Goal: Task Accomplishment & Management: Use online tool/utility

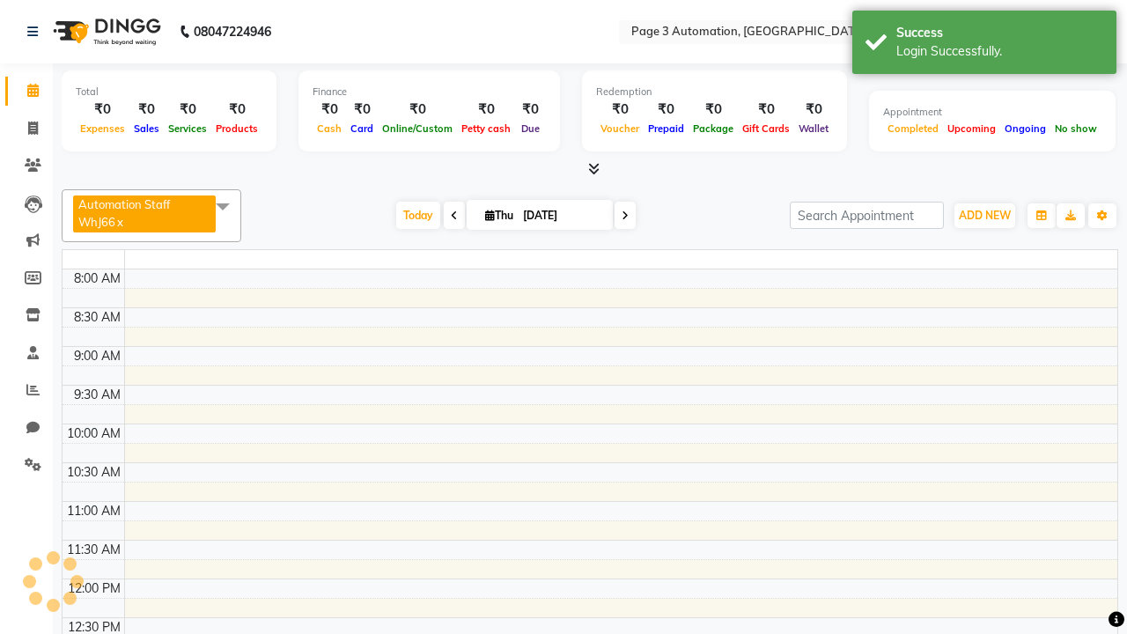
select select "en"
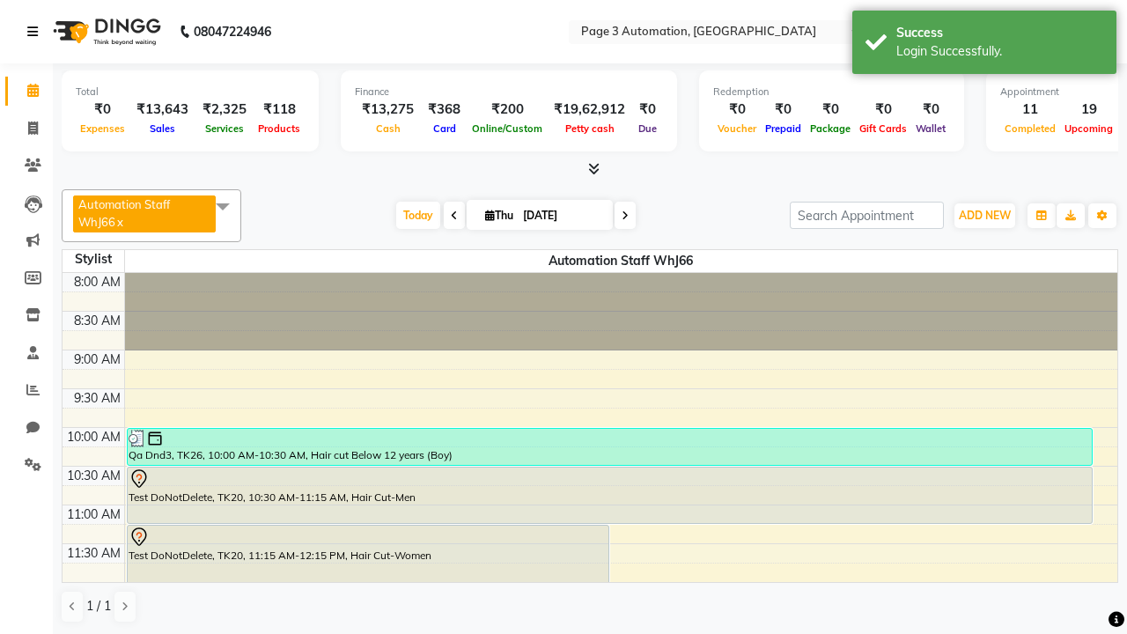
click at [36, 32] on icon at bounding box center [32, 32] width 11 height 12
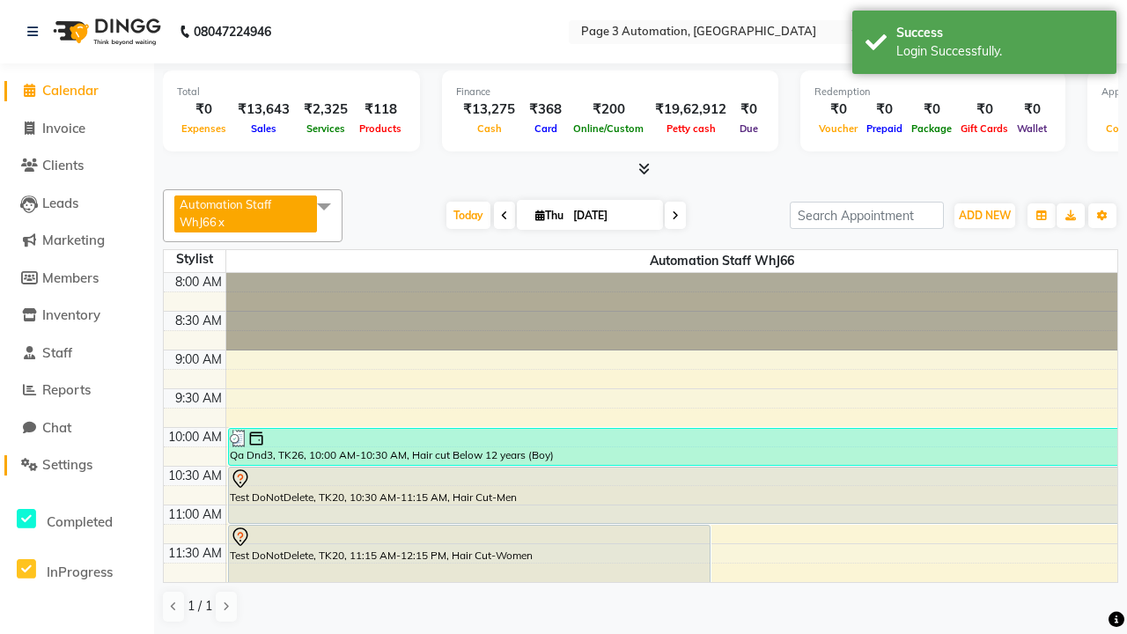
click at [77, 465] on span "Settings" at bounding box center [67, 464] width 50 height 17
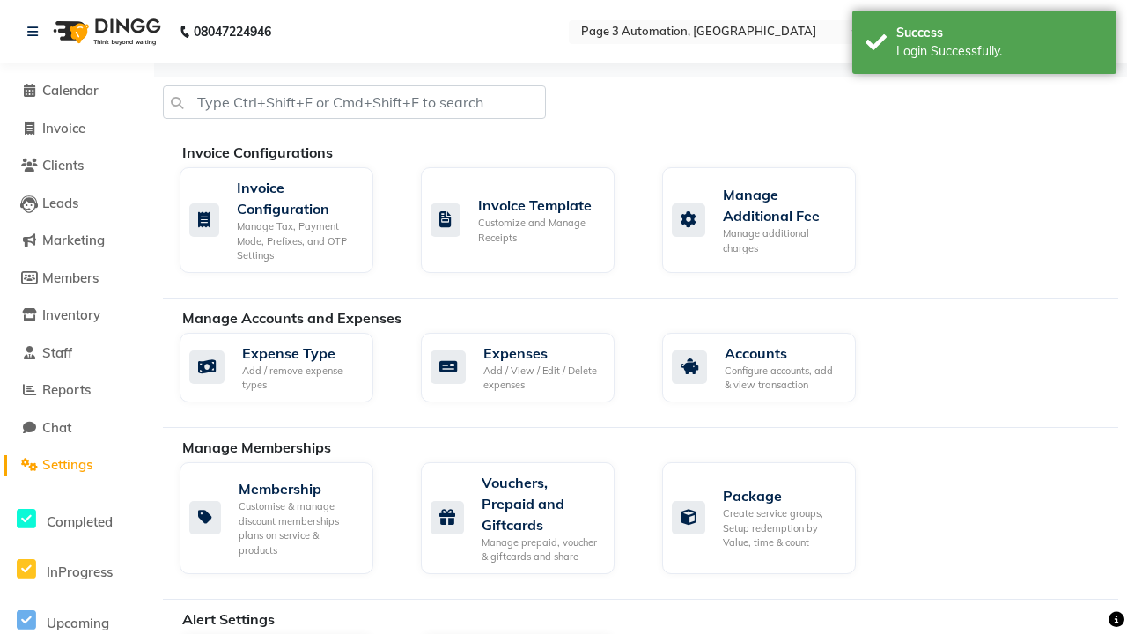
scroll to position [496, 0]
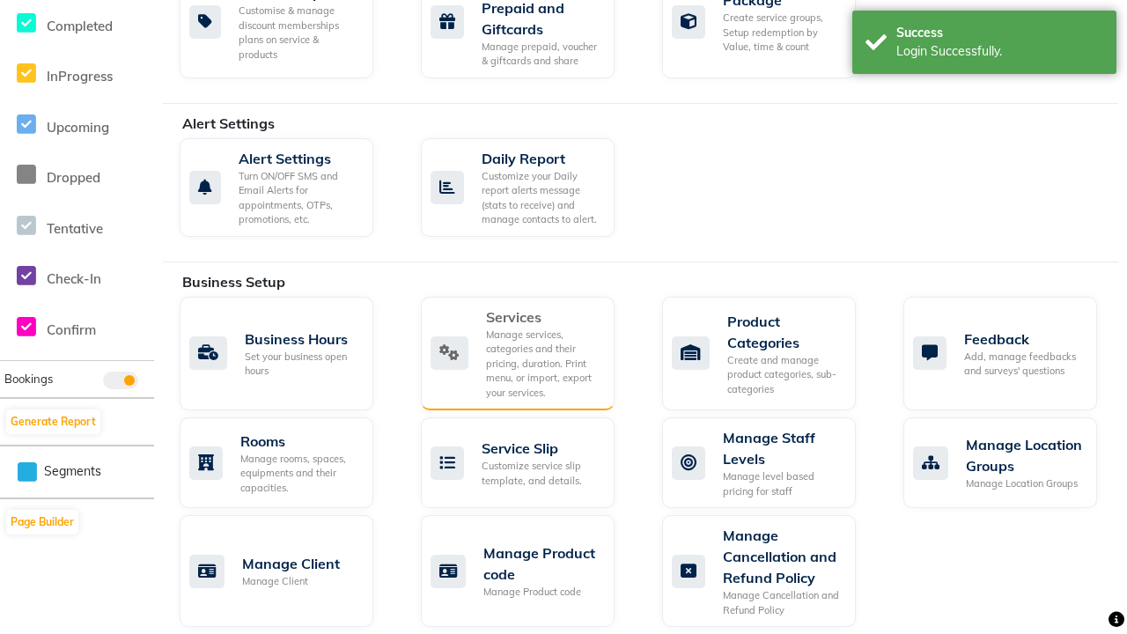
click at [542, 316] on div "Services" at bounding box center [543, 316] width 114 height 21
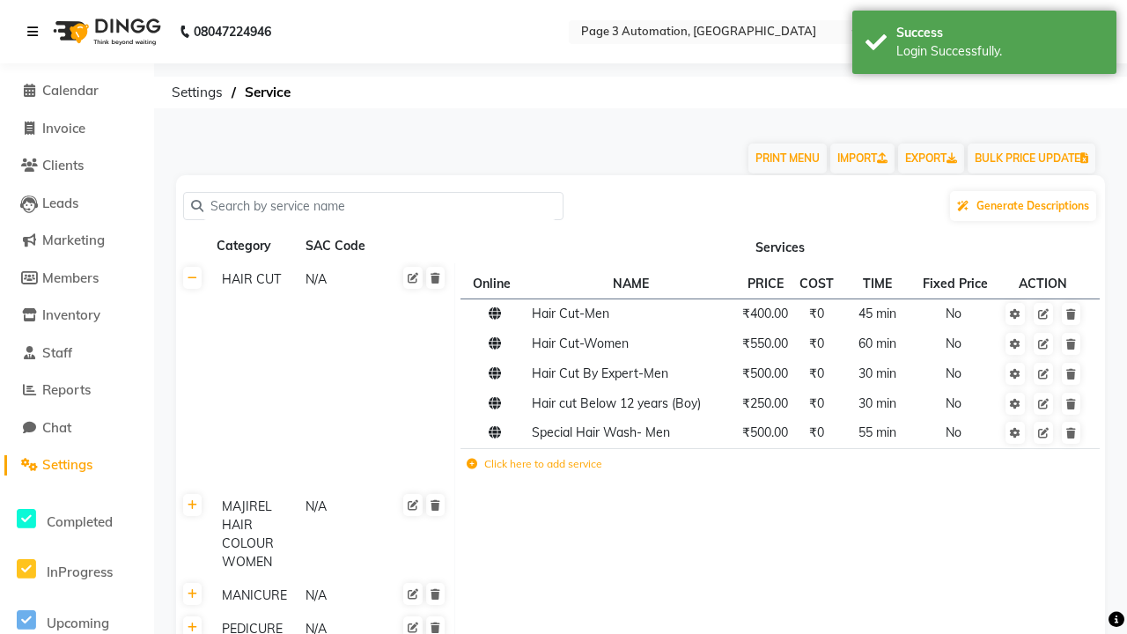
click at [36, 32] on icon at bounding box center [32, 32] width 11 height 12
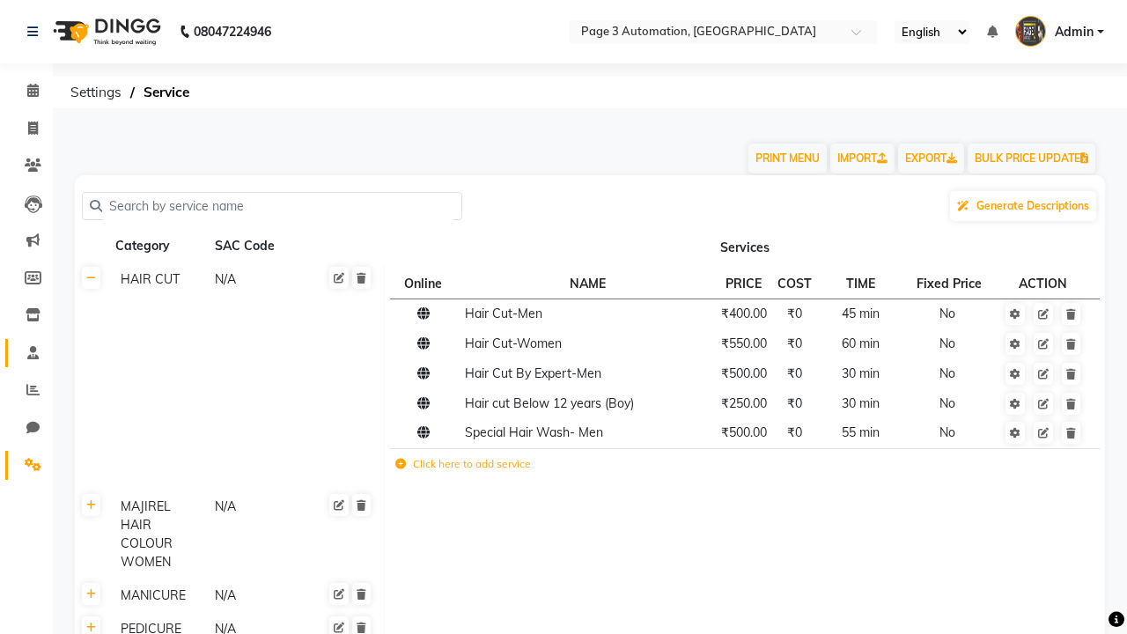
click at [26, 352] on span at bounding box center [33, 353] width 31 height 20
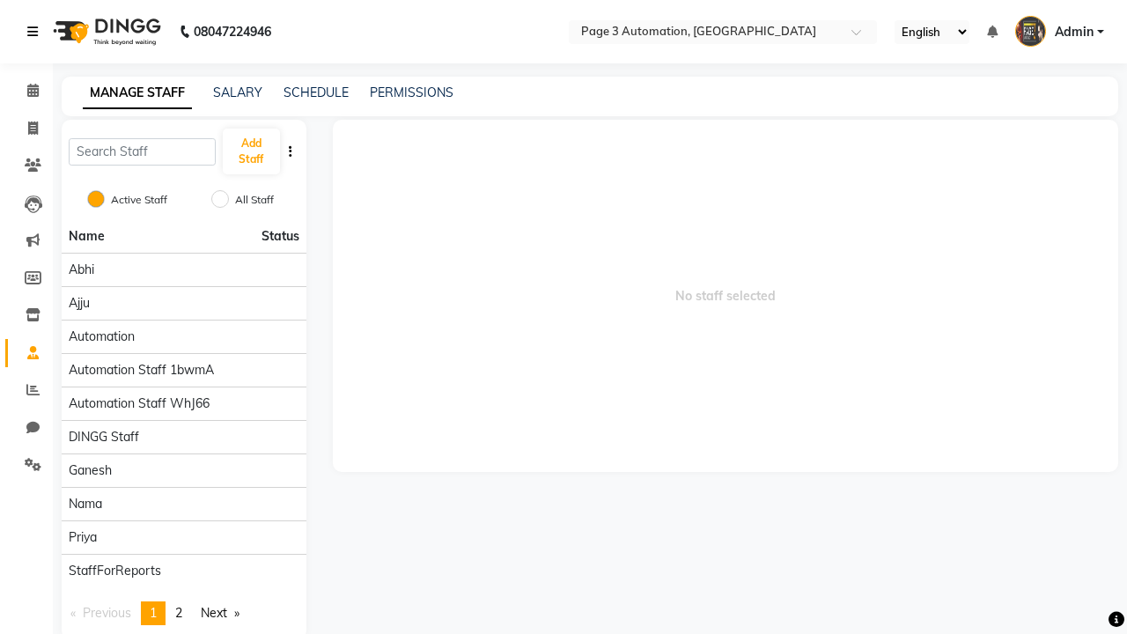
click at [36, 32] on icon at bounding box center [32, 32] width 11 height 12
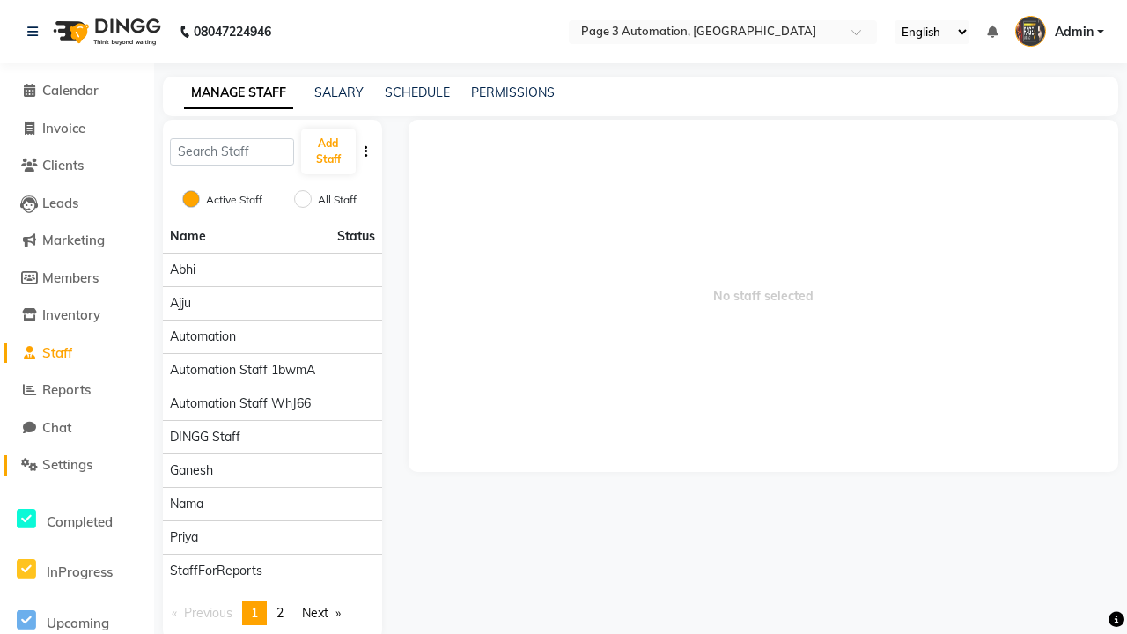
click at [77, 465] on span "Settings" at bounding box center [67, 464] width 50 height 17
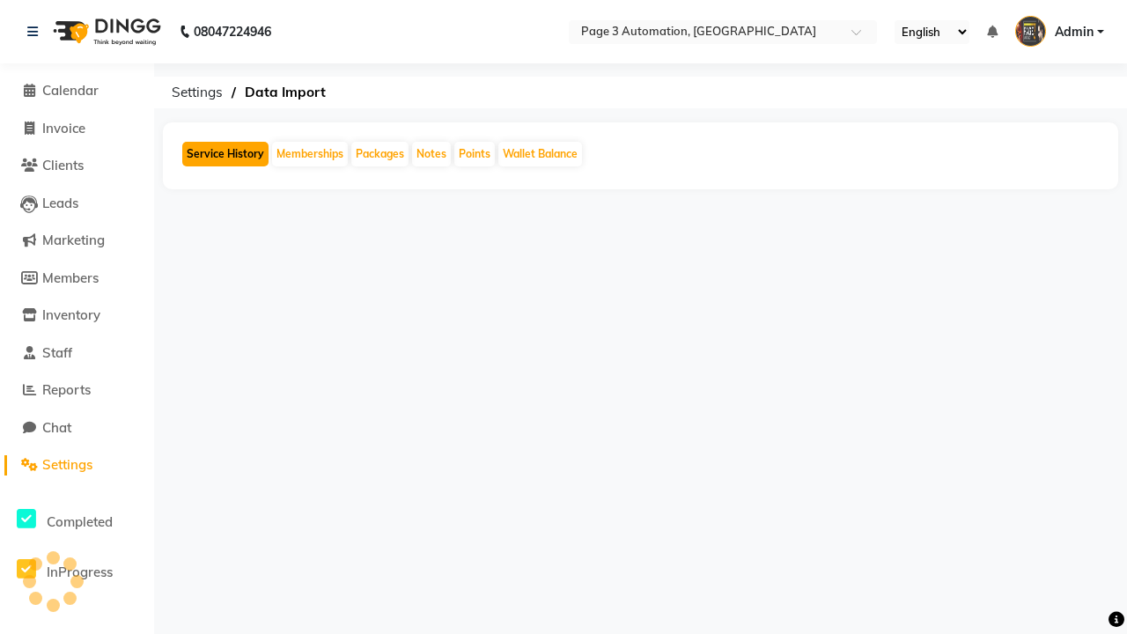
click at [225, 154] on button "Service History" at bounding box center [225, 154] width 86 height 25
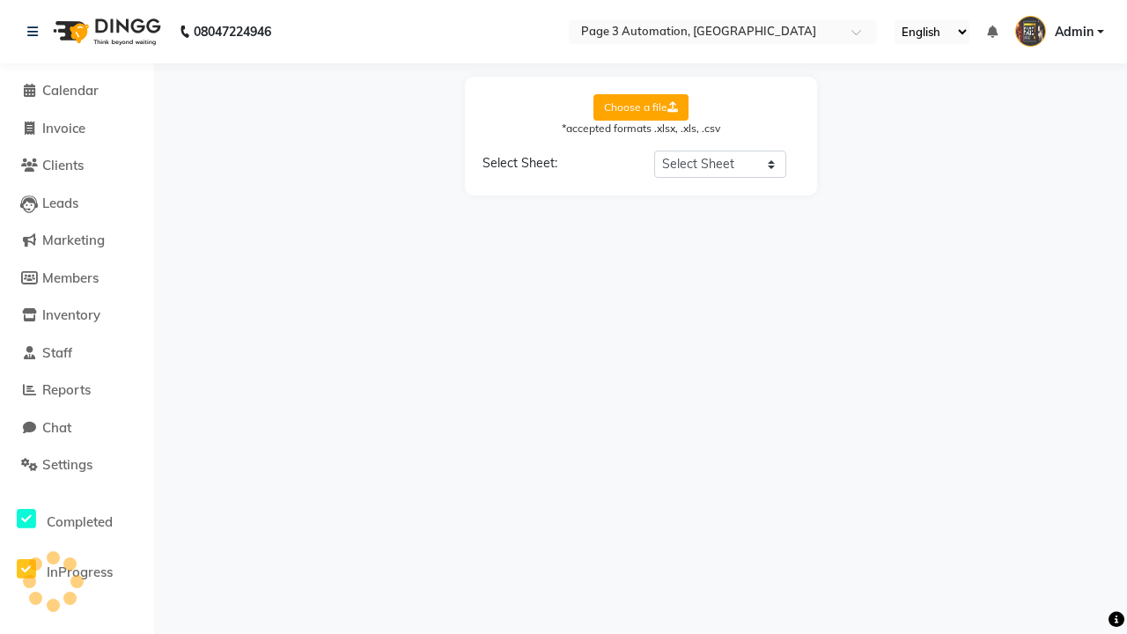
select select "Sheet1"
select select "Client Name"
select select "Client Mobile"
select select "Stylist Name"
select select "Service Name"
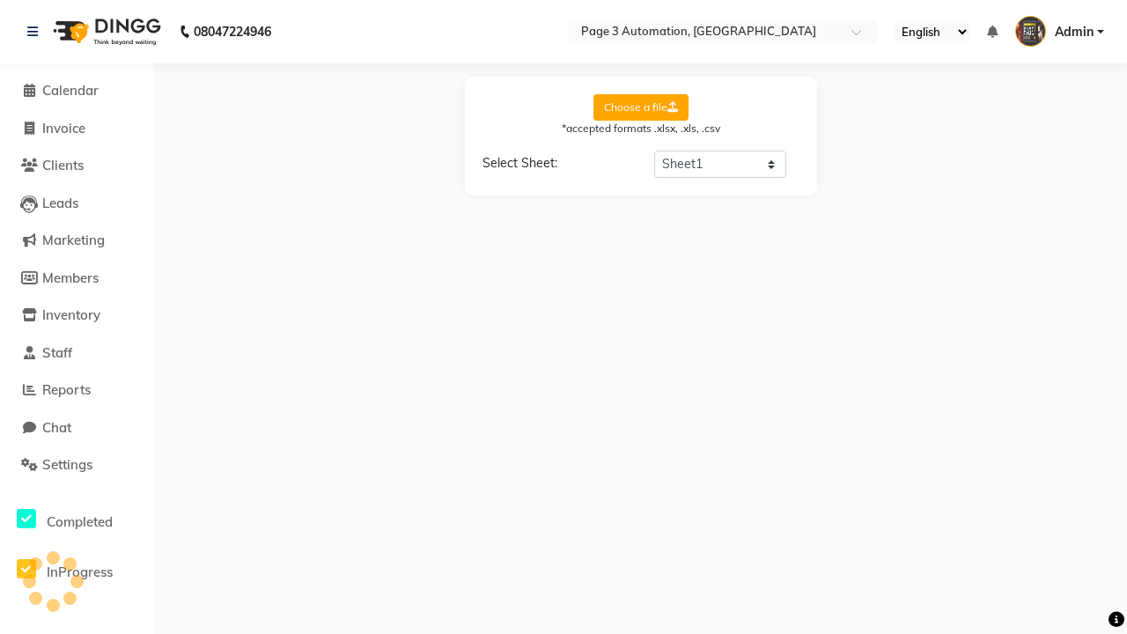
select select "Amount"
select select "Date"
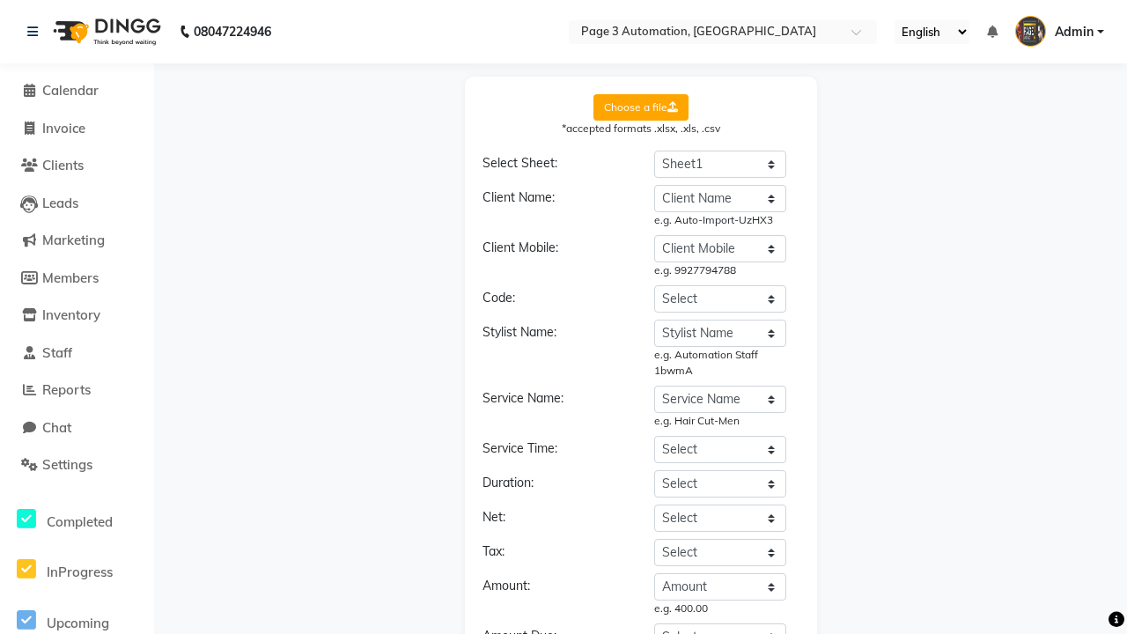
select select "DD/MM/YYYY"
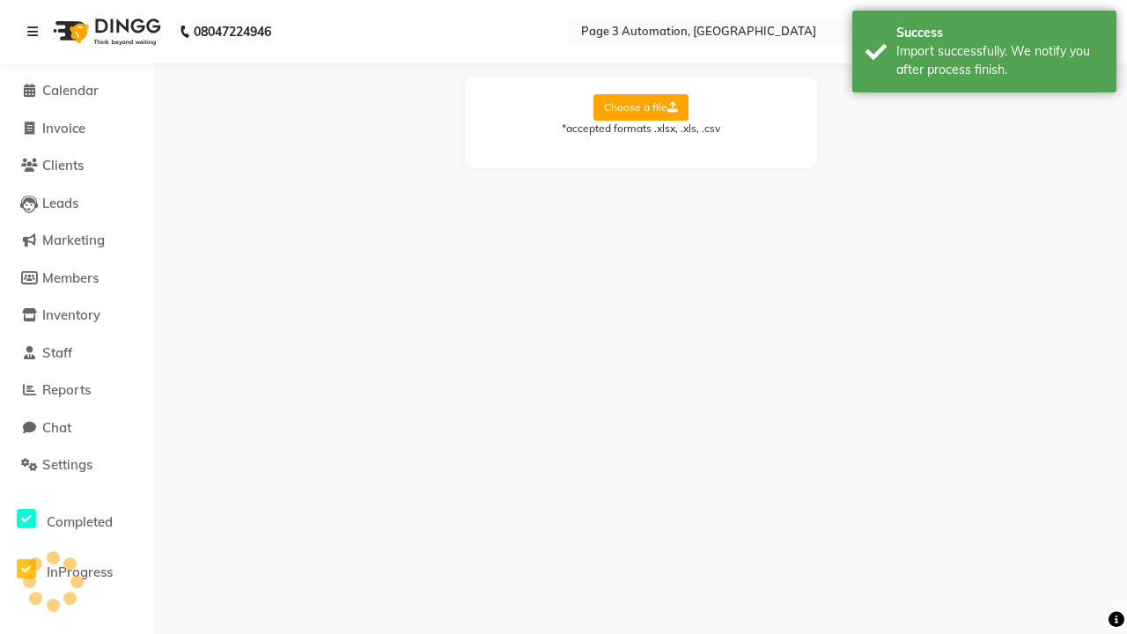
scroll to position [0, 0]
click at [984, 54] on div "Import successfully. We notify you after process finish." at bounding box center [999, 60] width 207 height 37
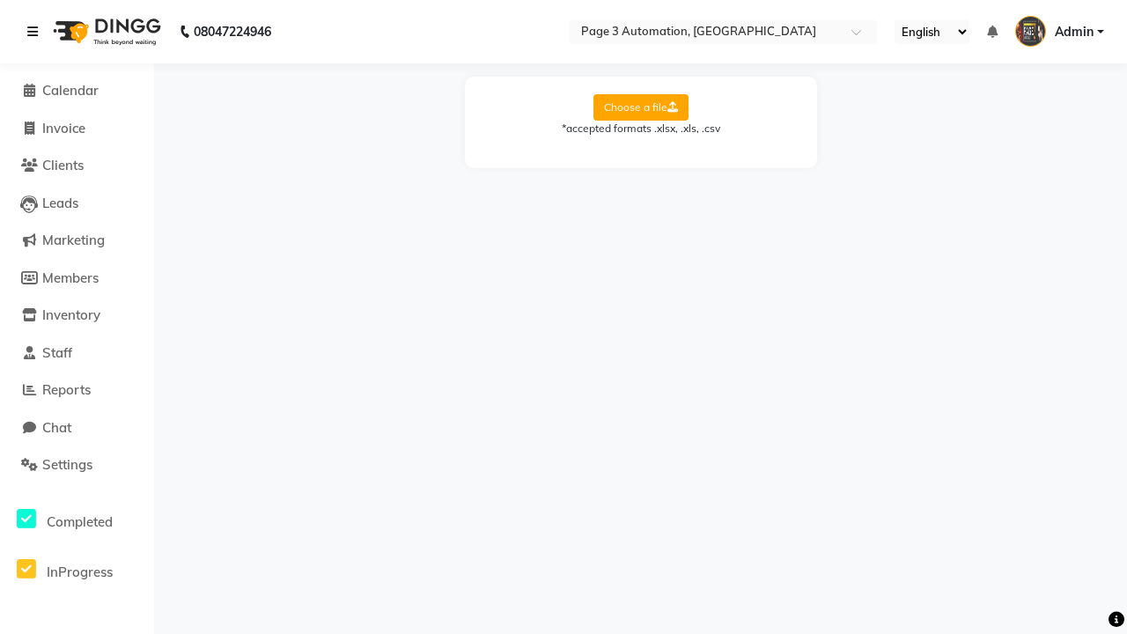
click at [36, 32] on icon at bounding box center [32, 32] width 11 height 12
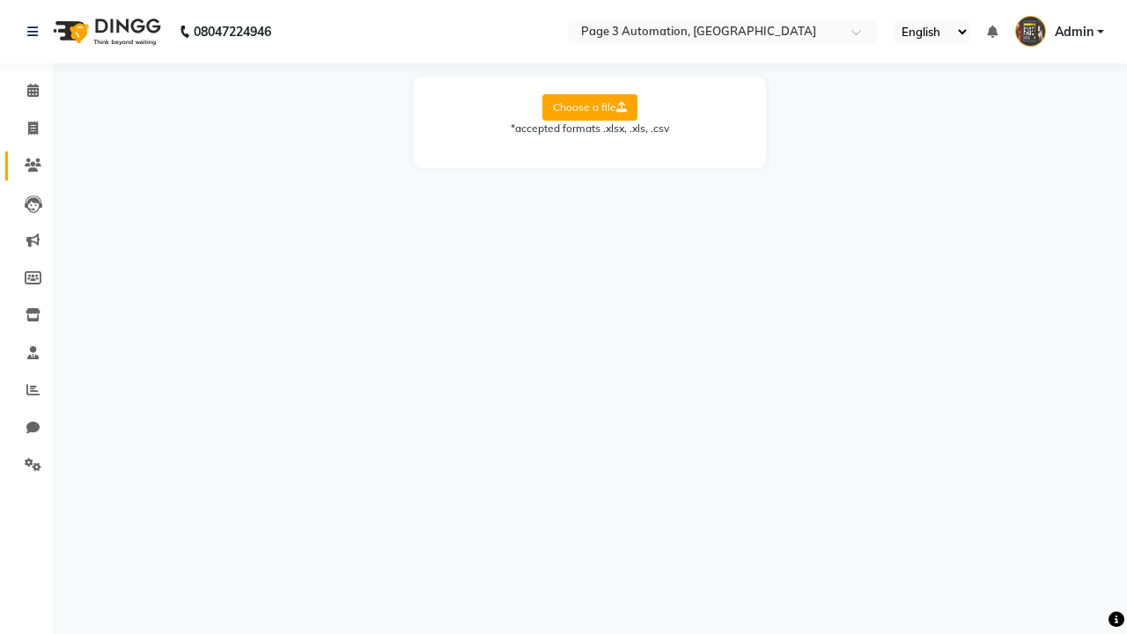
click at [26, 166] on icon at bounding box center [33, 164] width 17 height 13
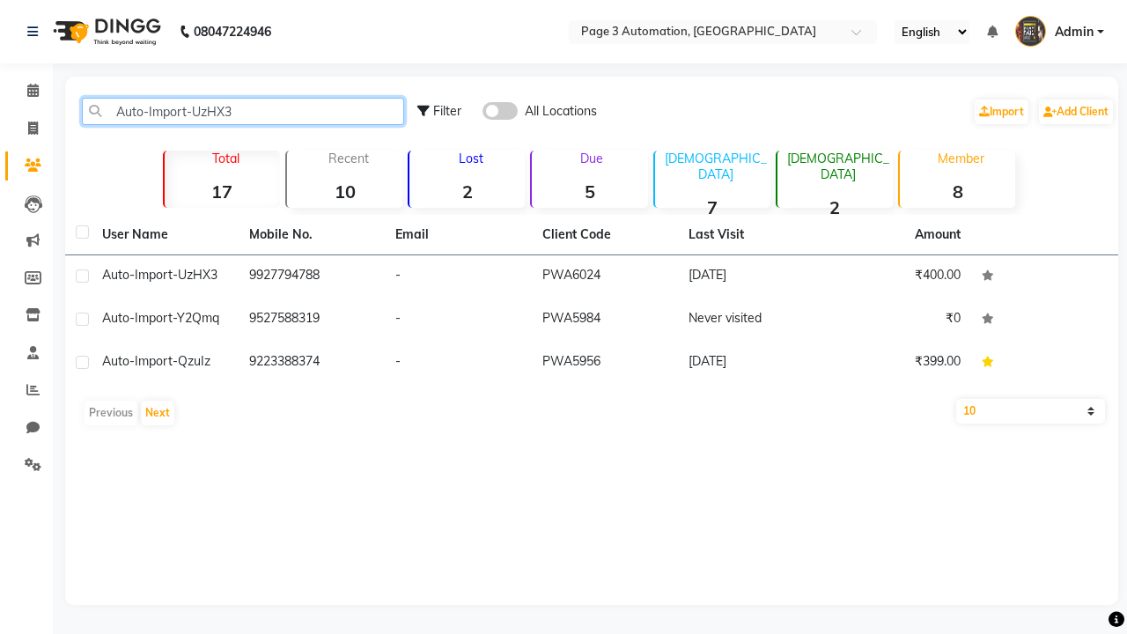
type input "Auto-Import-UzHX3"
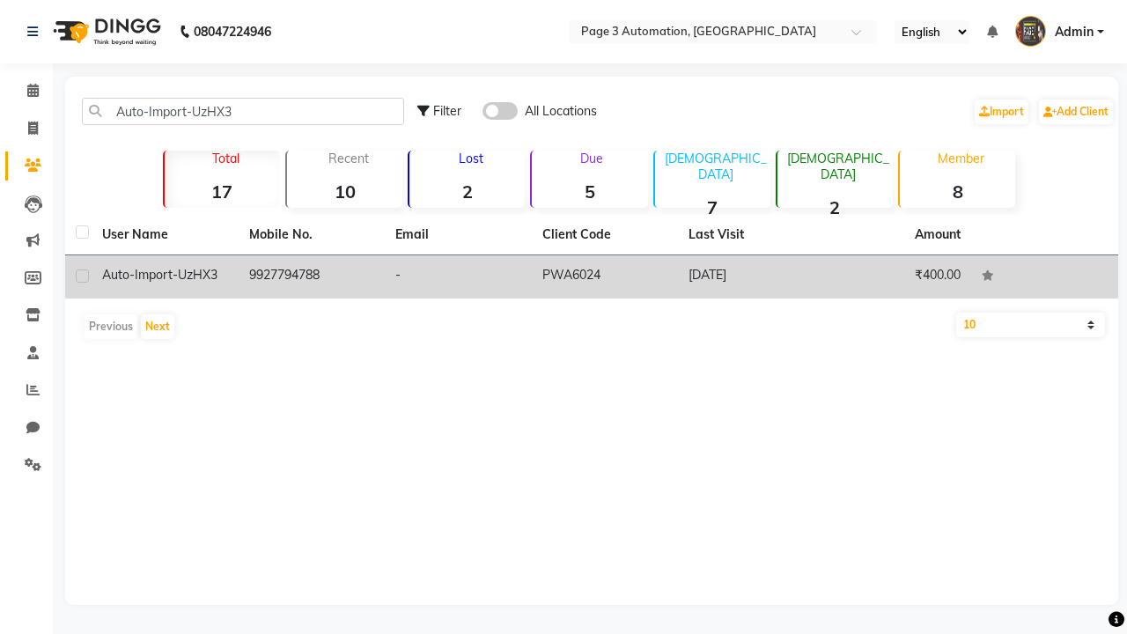
click at [592, 276] on td "PWA6024" at bounding box center [605, 276] width 147 height 43
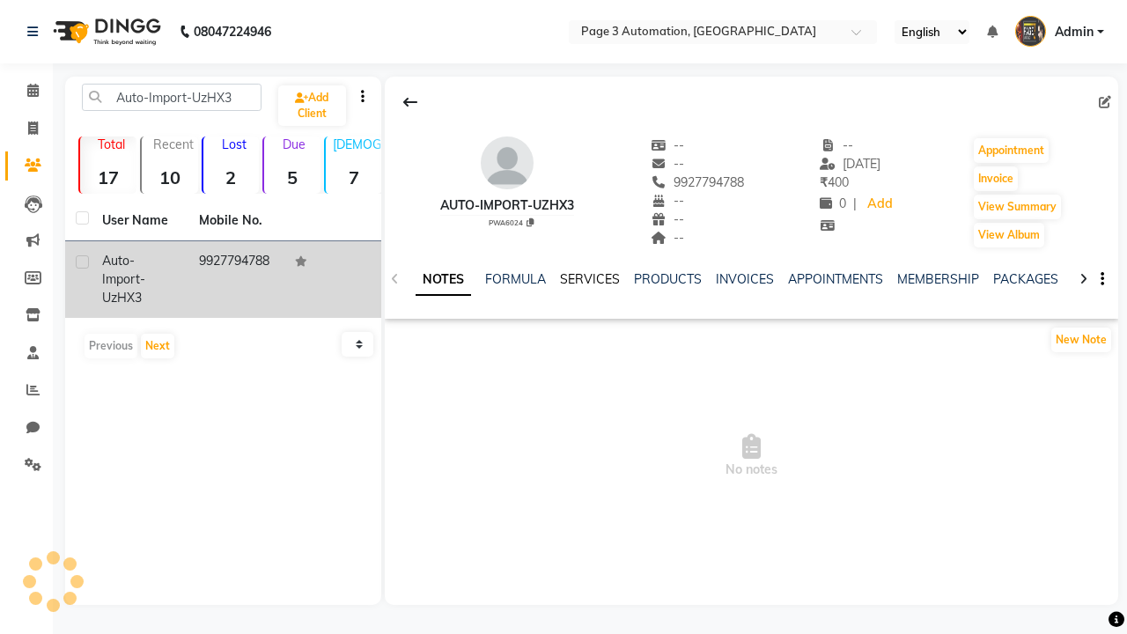
click at [589, 279] on link "SERVICES" at bounding box center [590, 279] width 60 height 16
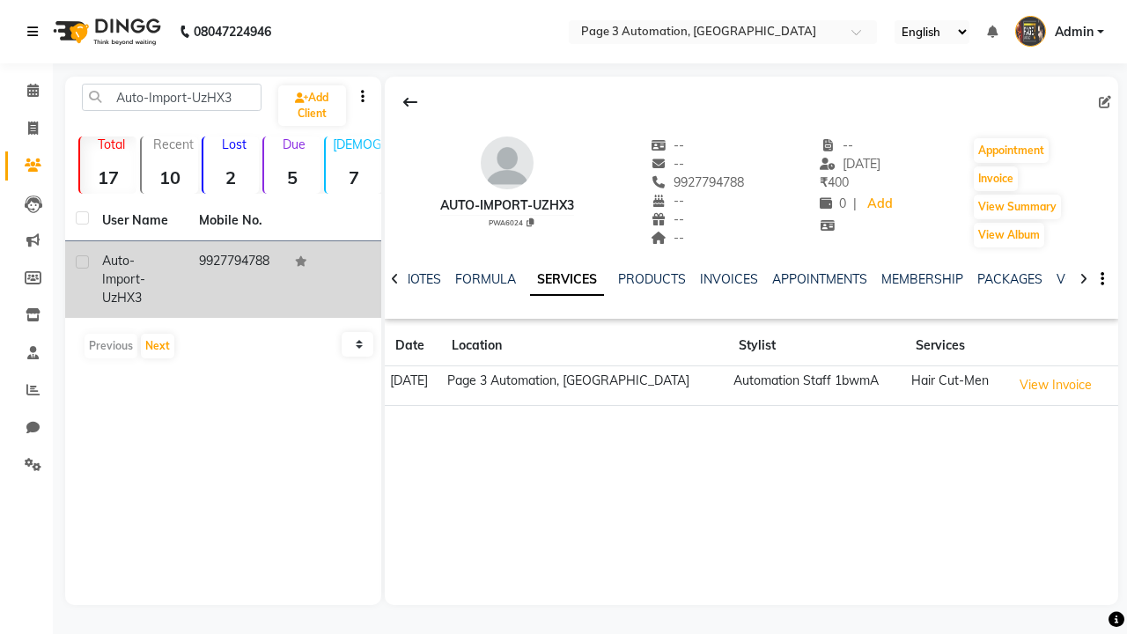
click at [36, 32] on icon at bounding box center [32, 32] width 11 height 12
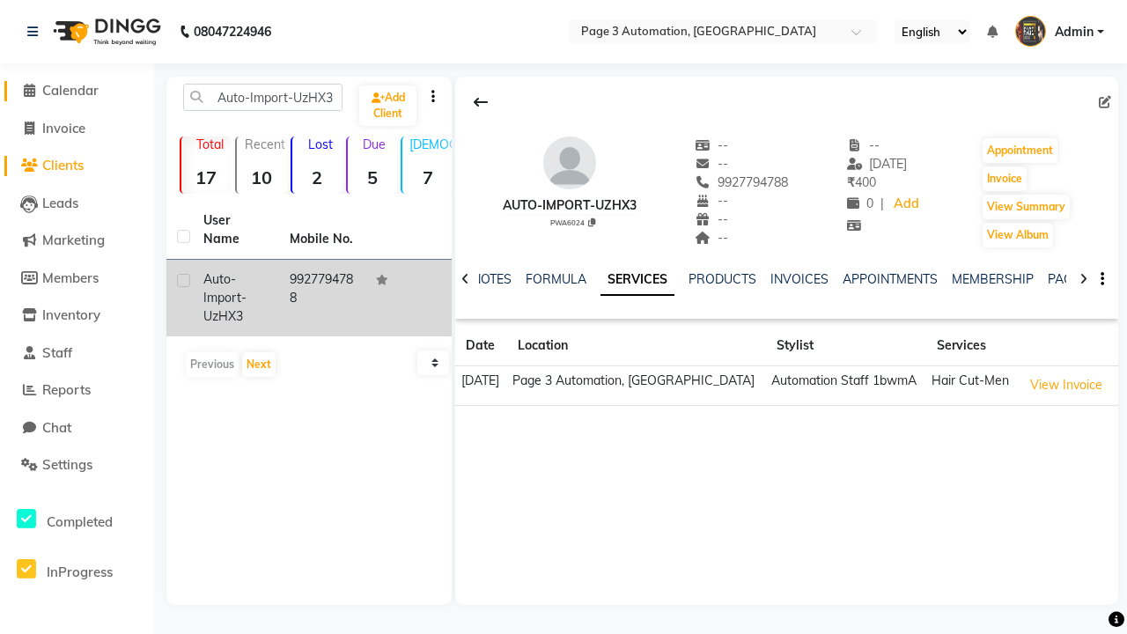
click at [77, 91] on span "Calendar" at bounding box center [70, 90] width 56 height 17
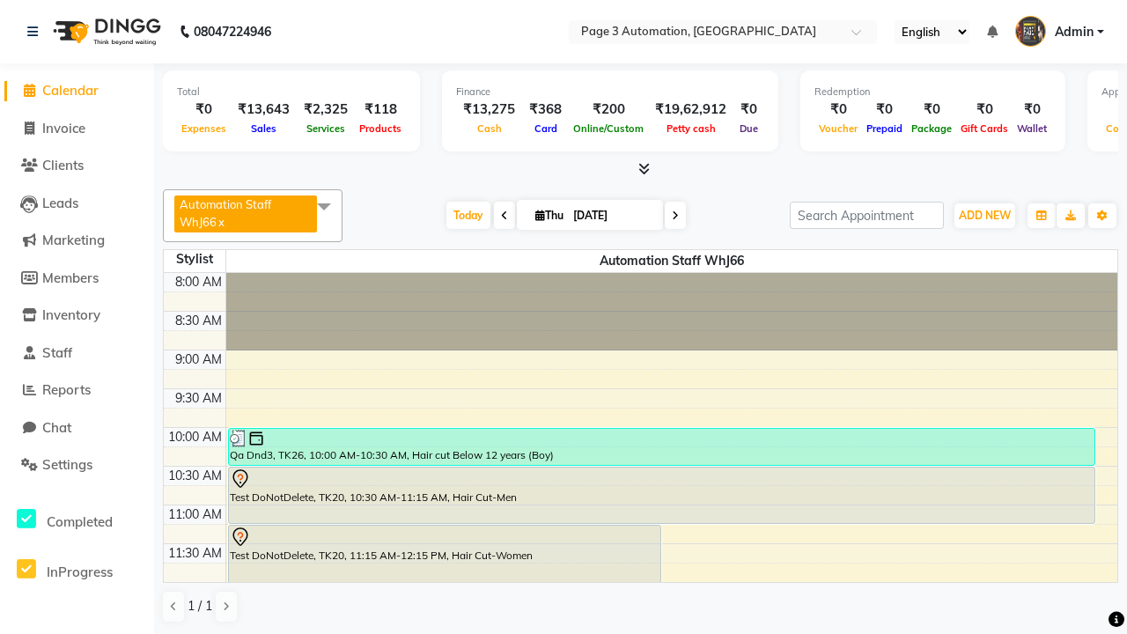
click at [327, 206] on span at bounding box center [323, 205] width 35 height 33
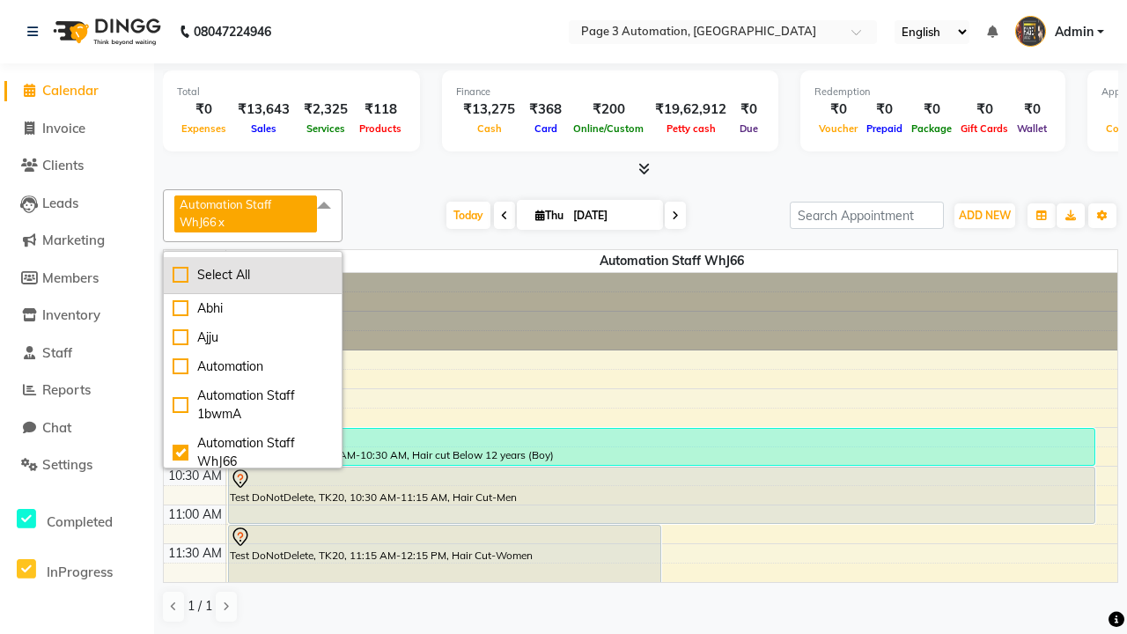
click at [254, 275] on div "Select All" at bounding box center [253, 275] width 160 height 18
checkbox input "true"
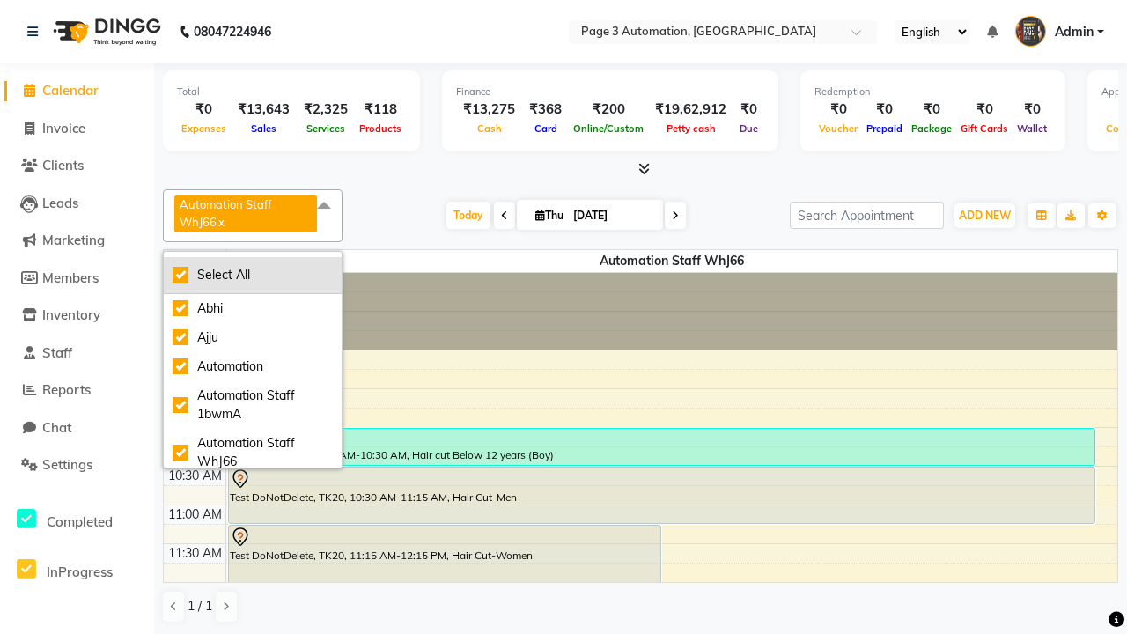
checkbox input "true"
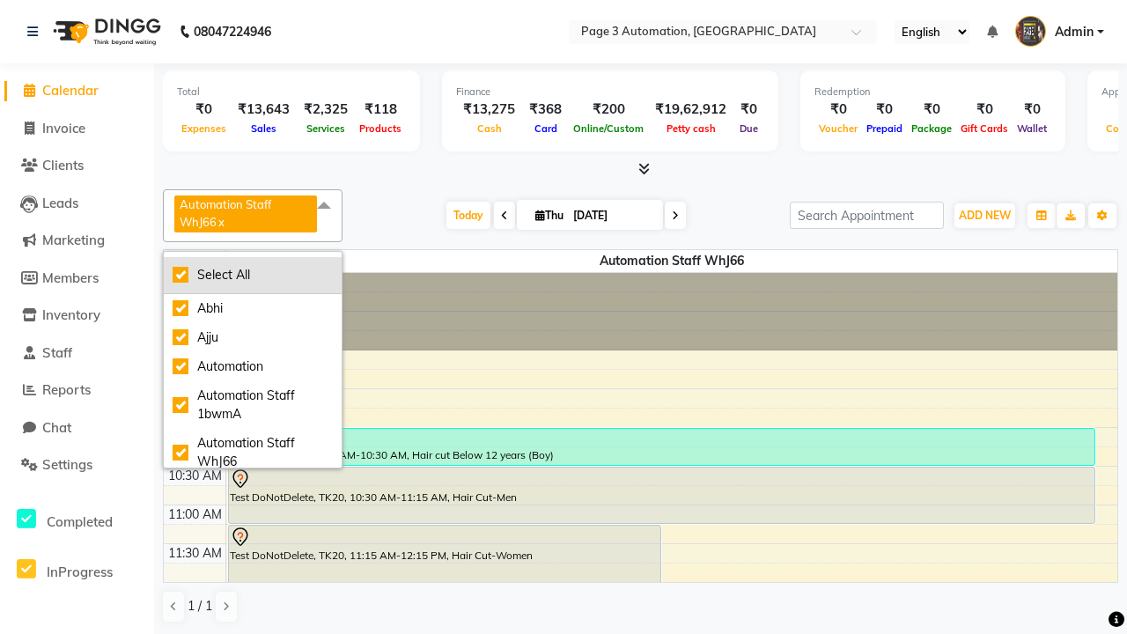
checkbox input "true"
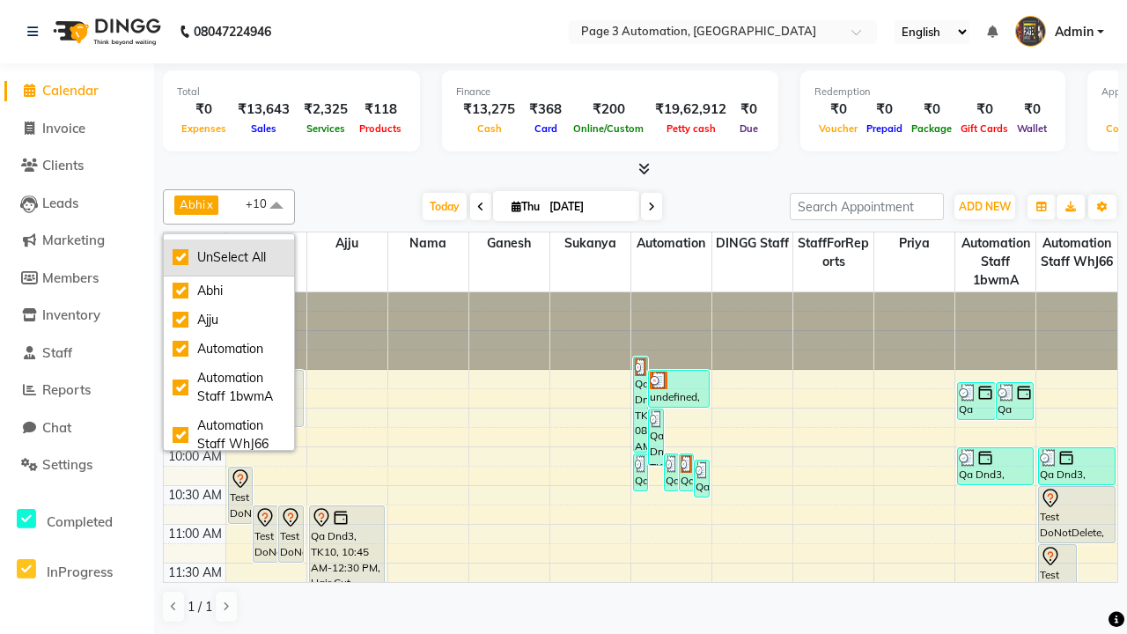
click at [229, 257] on div "UnSelect All" at bounding box center [229, 257] width 113 height 18
checkbox input "false"
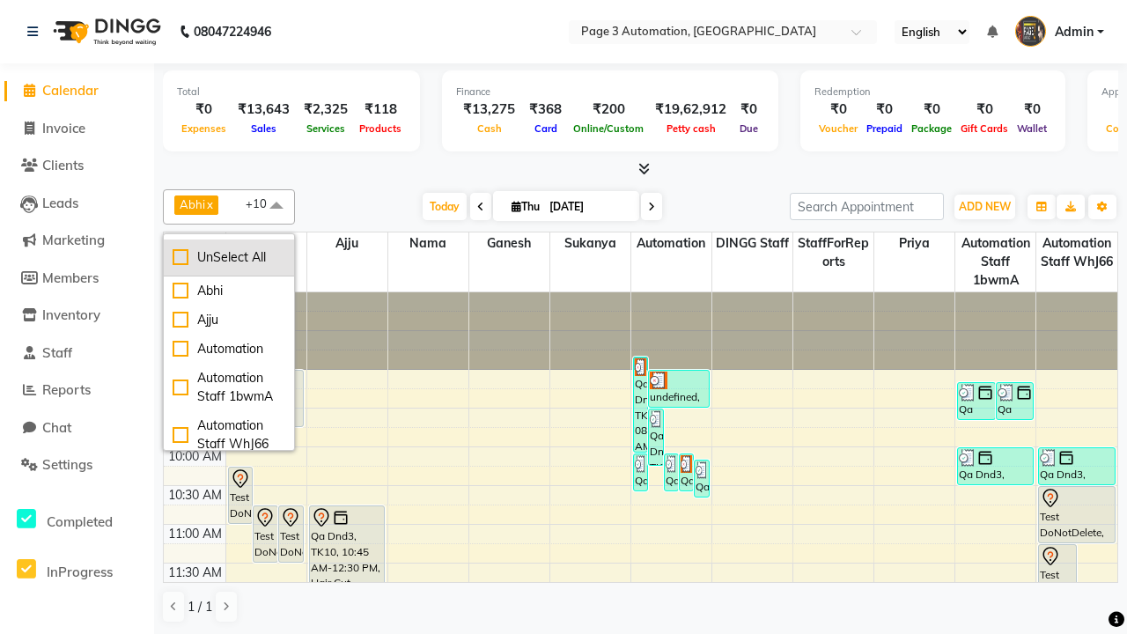
checkbox input "false"
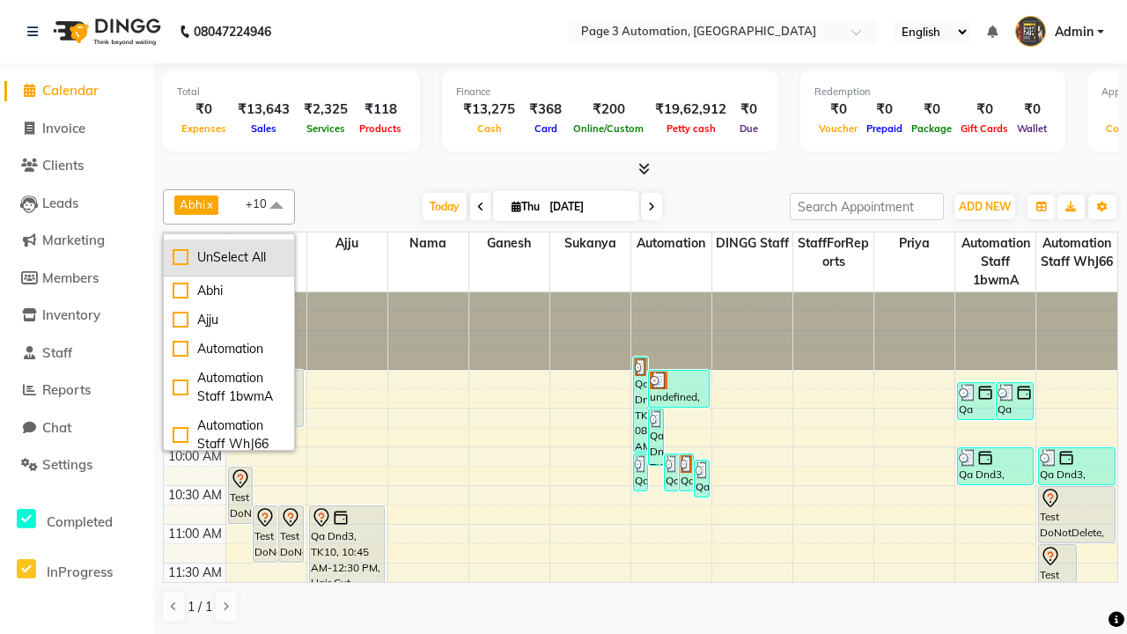
checkbox input "false"
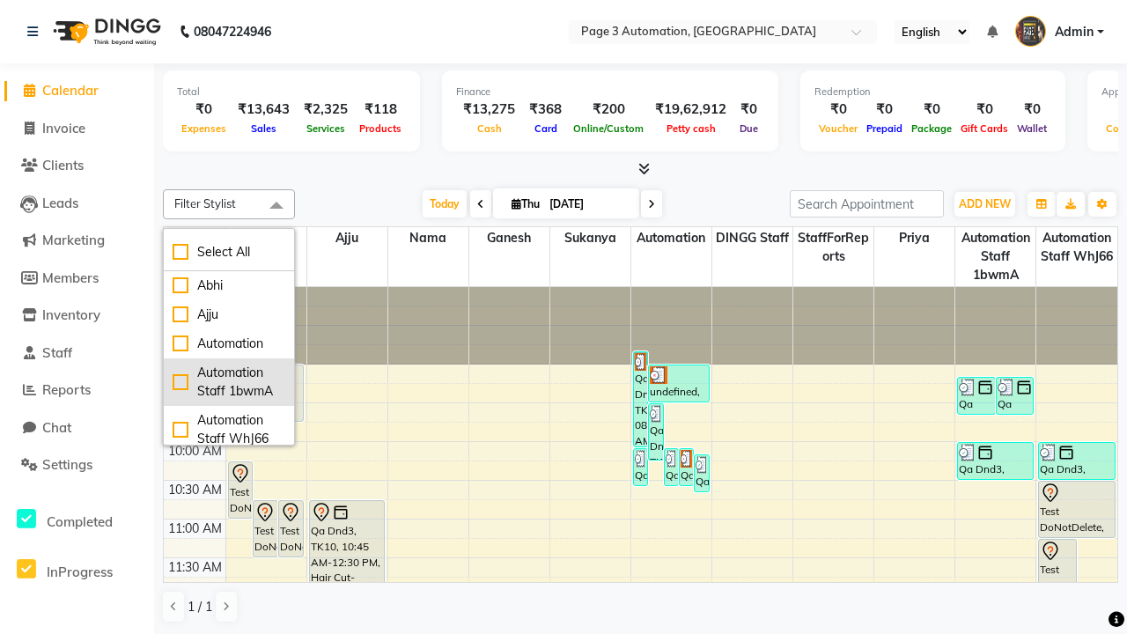
click at [229, 381] on div "Automation Staff 1bwmA" at bounding box center [229, 382] width 113 height 37
checkbox input "true"
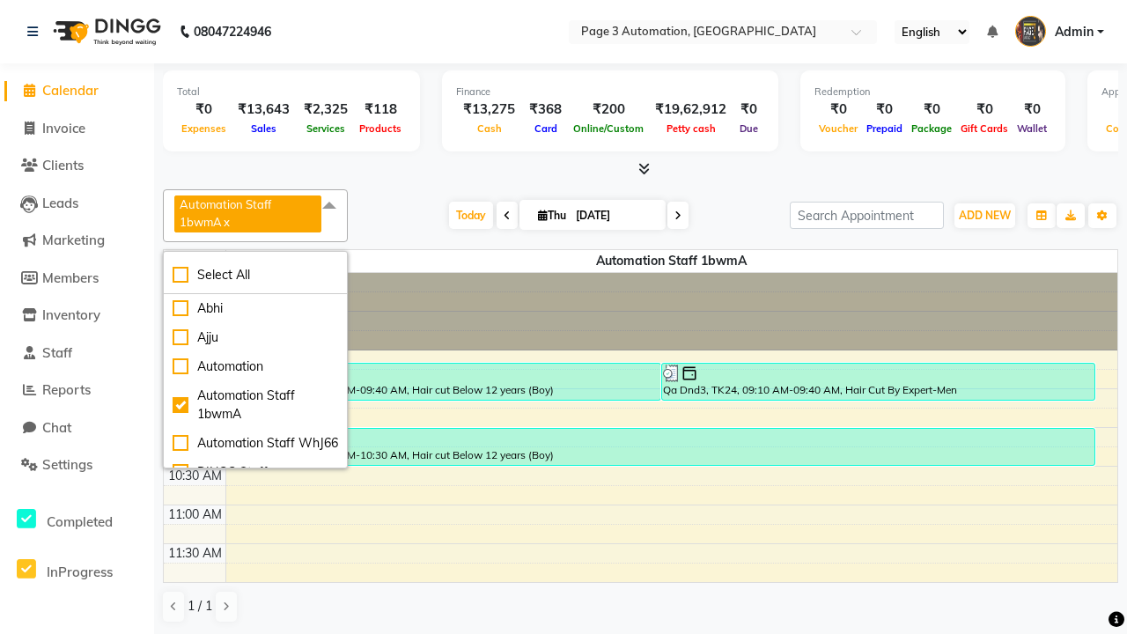
click at [332, 206] on span at bounding box center [329, 205] width 35 height 33
select select "3"
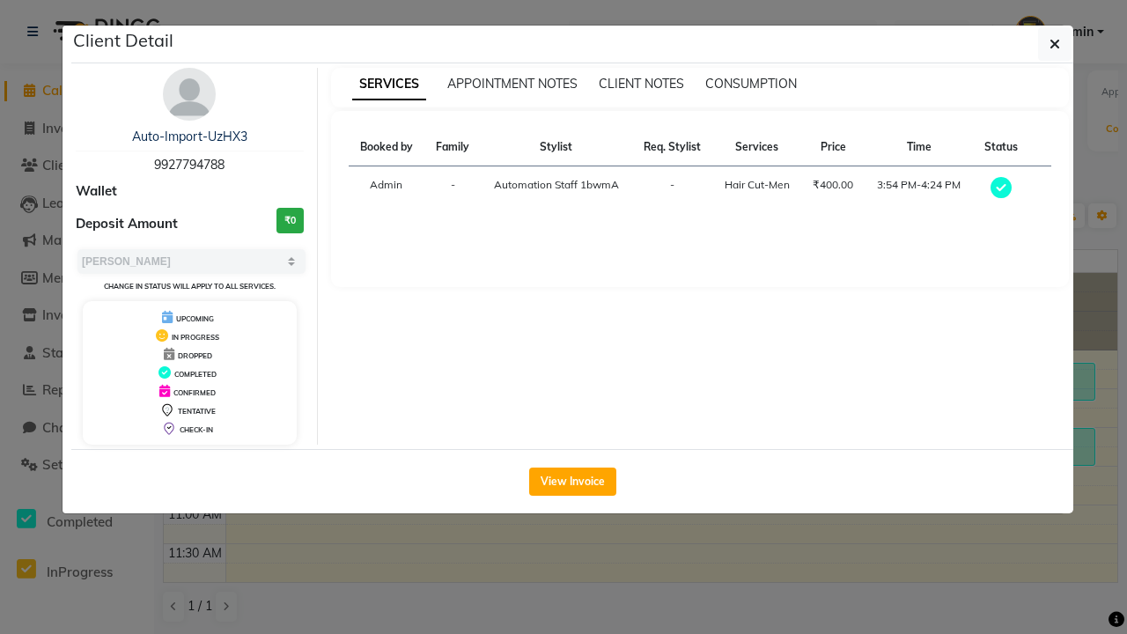
scroll to position [476, 0]
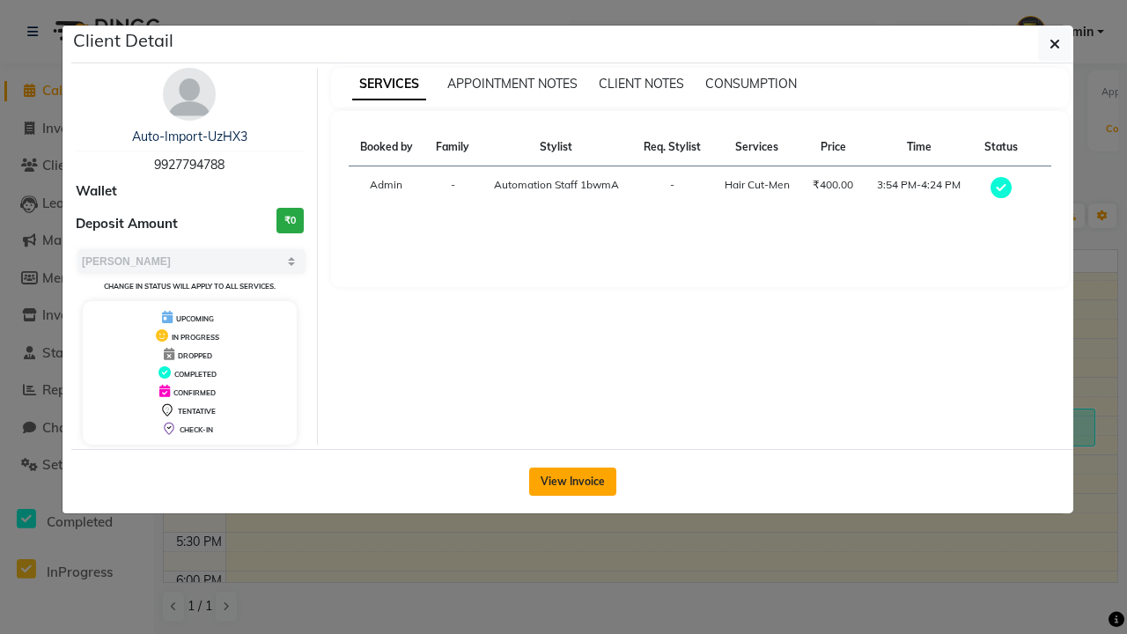
click at [572, 481] on button "View Invoice" at bounding box center [572, 481] width 87 height 28
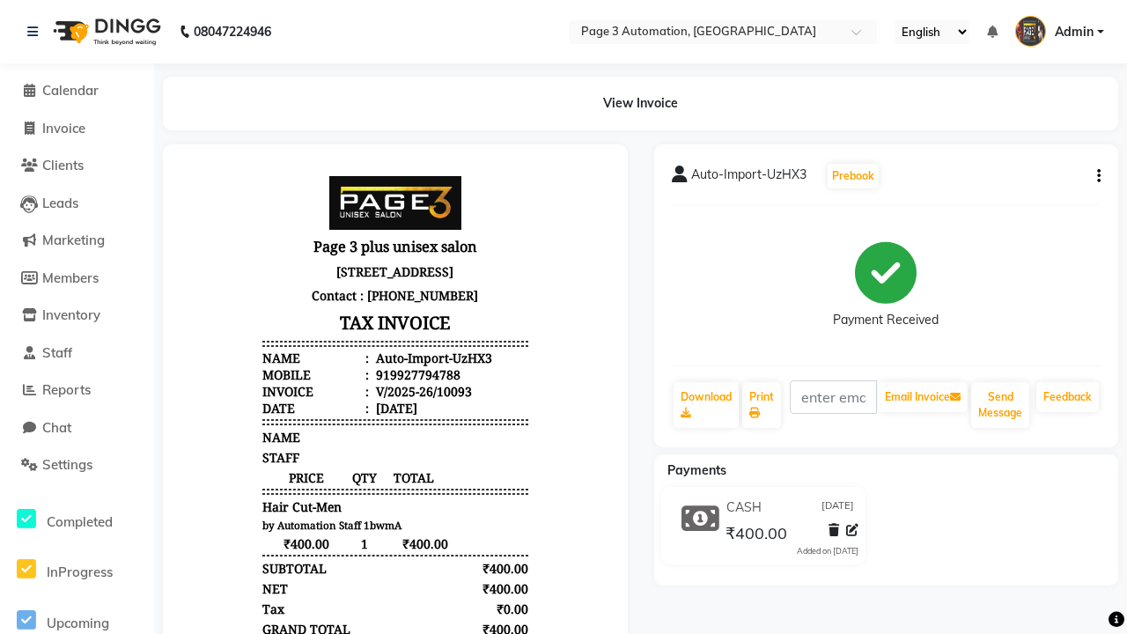
click at [1095, 176] on button "button" at bounding box center [1095, 176] width 11 height 18
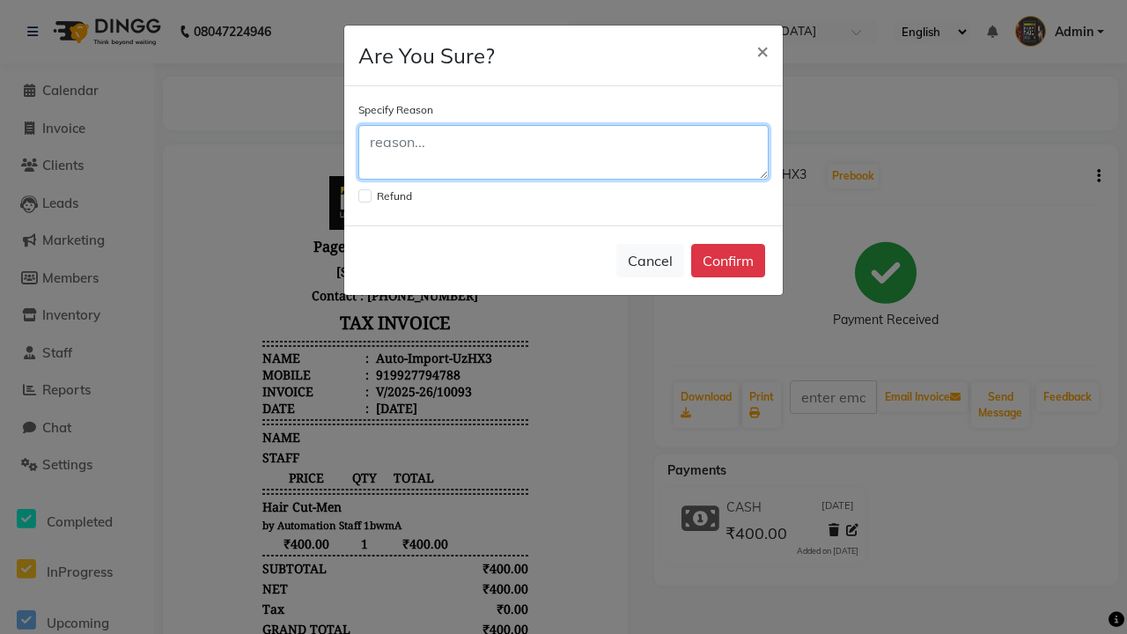
click at [563, 152] on textarea at bounding box center [563, 152] width 410 height 55
type textarea "Testing"
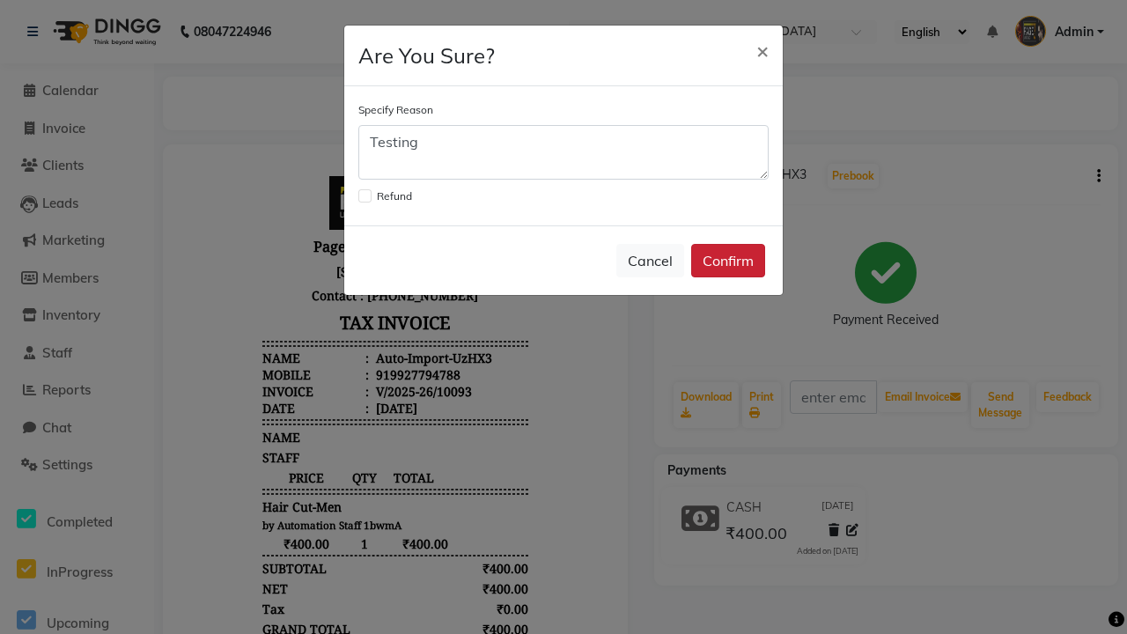
click at [728, 261] on button "Confirm" at bounding box center [728, 260] width 74 height 33
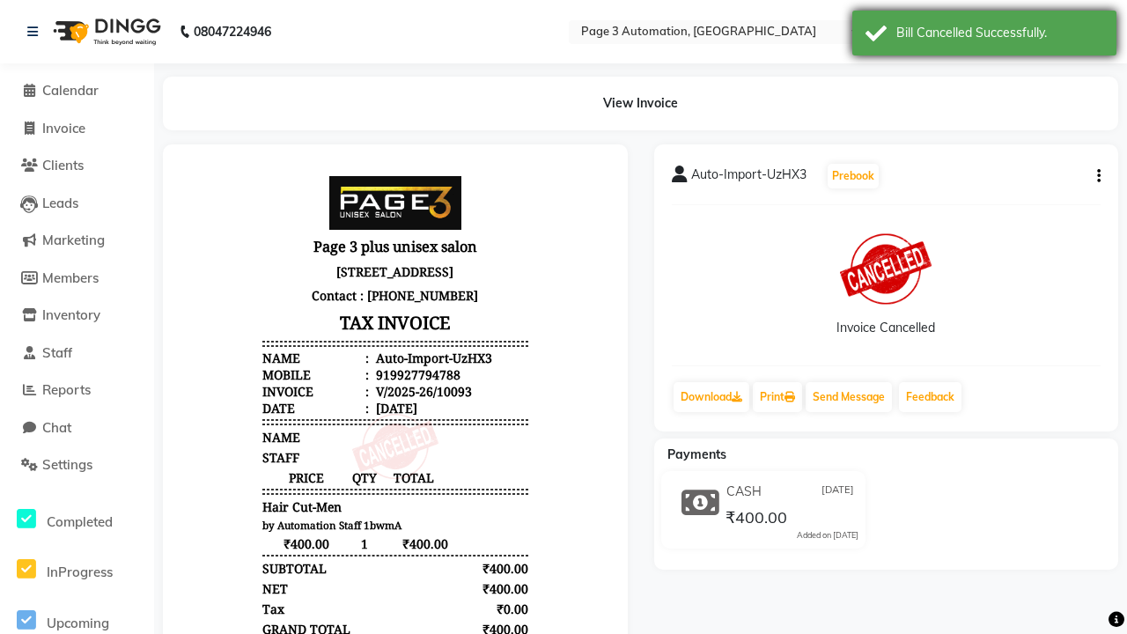
click at [984, 35] on div "Bill Cancelled Successfully." at bounding box center [999, 33] width 207 height 18
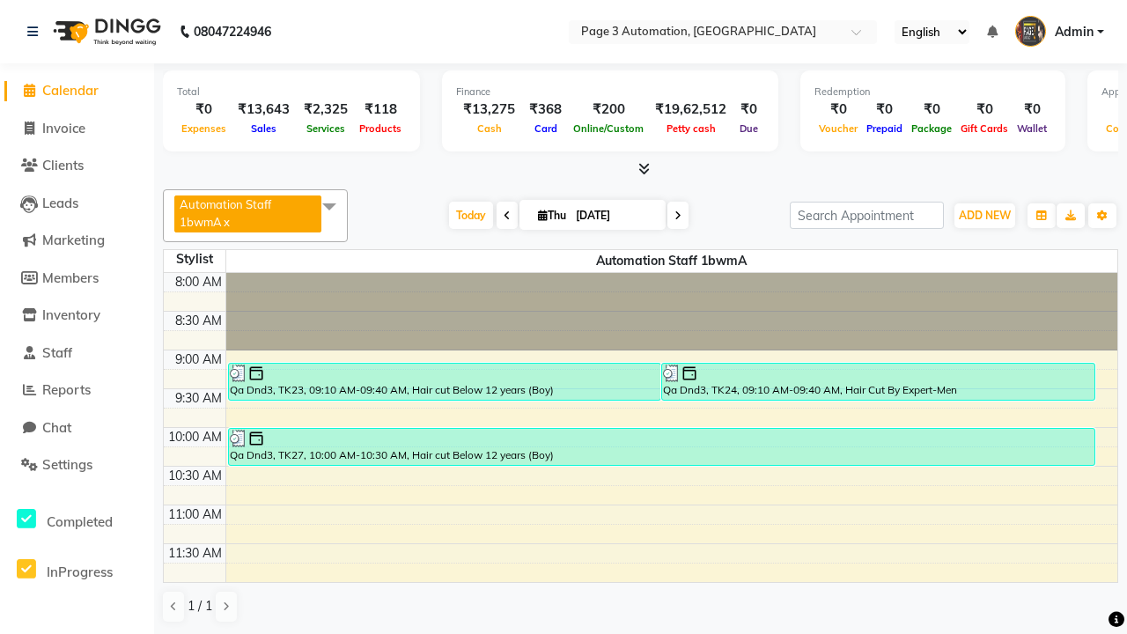
click at [332, 206] on span at bounding box center [329, 205] width 35 height 33
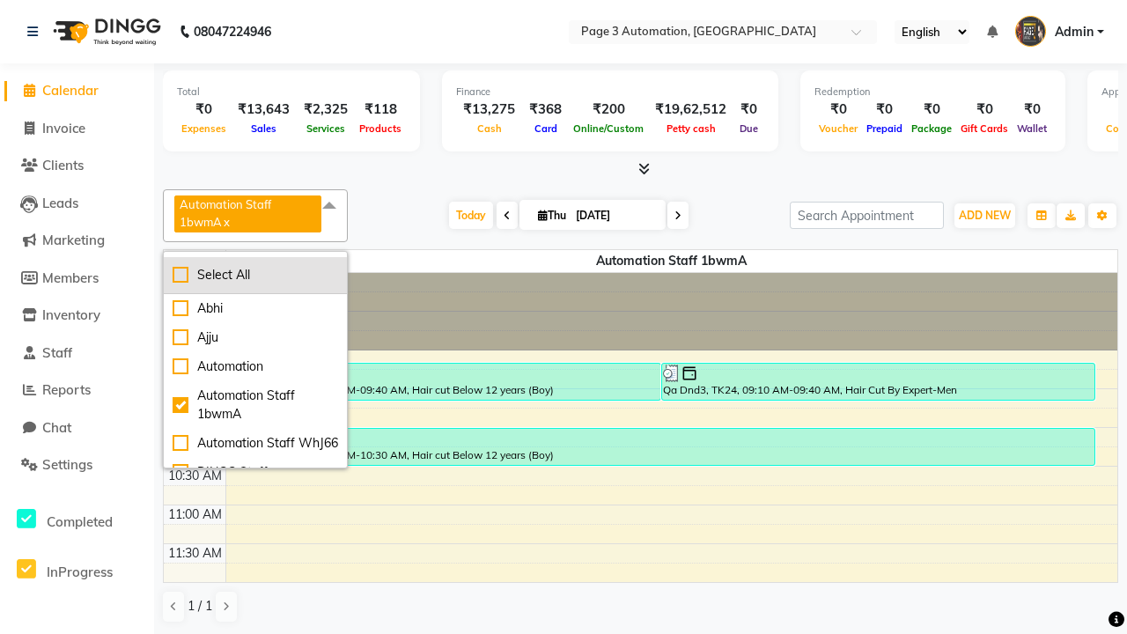
click at [256, 275] on div "Select All" at bounding box center [256, 275] width 166 height 18
checkbox input "true"
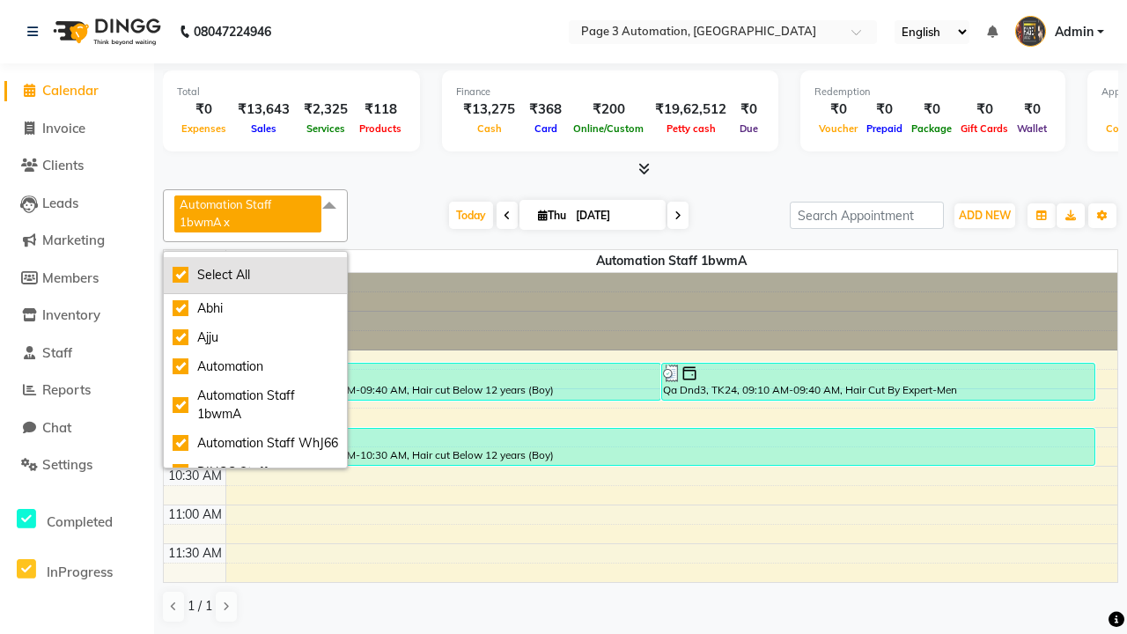
checkbox input "true"
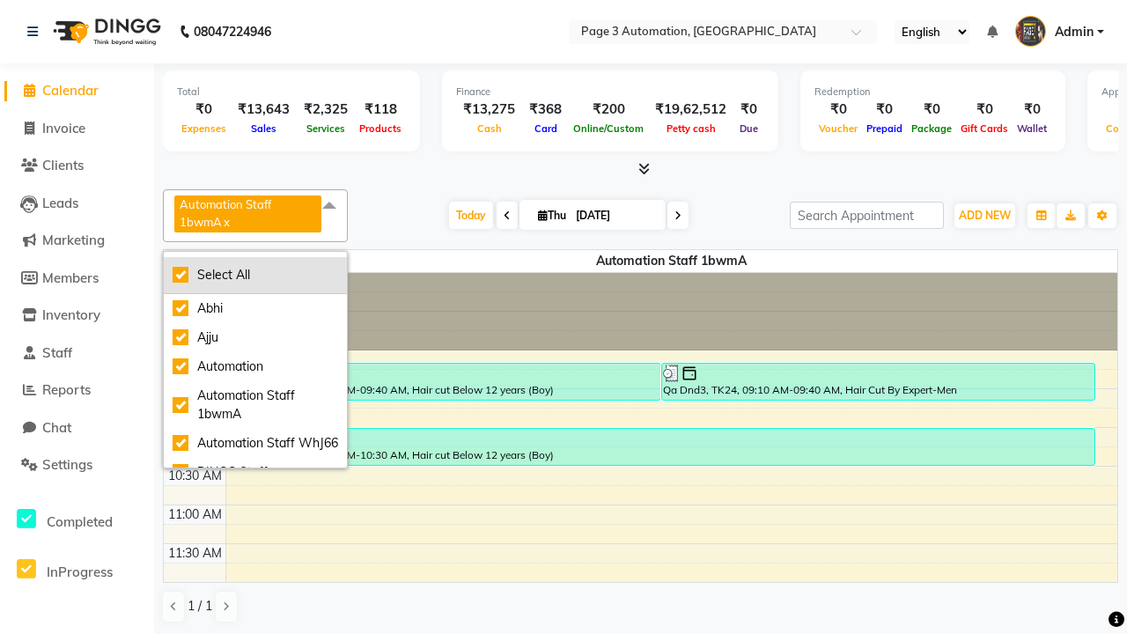
checkbox input "true"
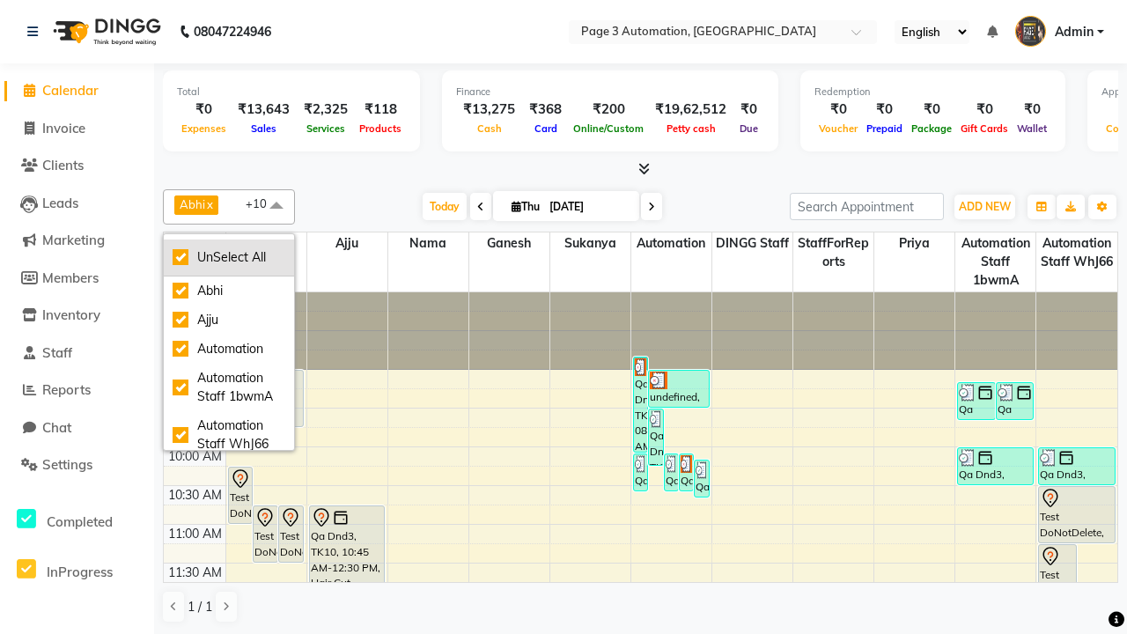
click at [229, 257] on div "UnSelect All" at bounding box center [229, 257] width 113 height 18
checkbox input "false"
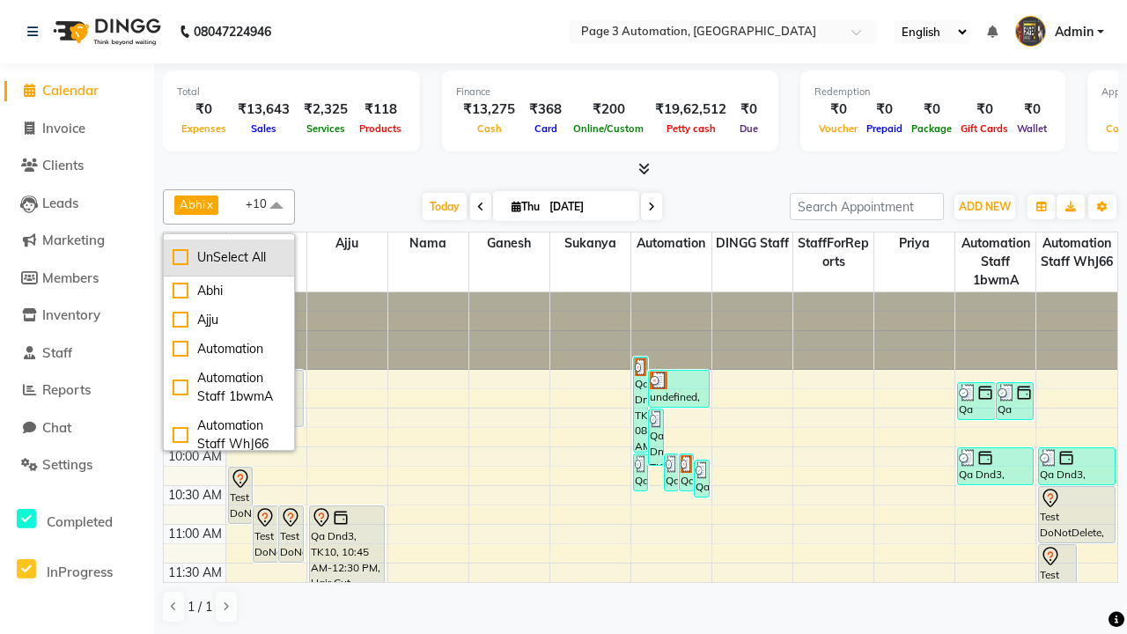
checkbox input "false"
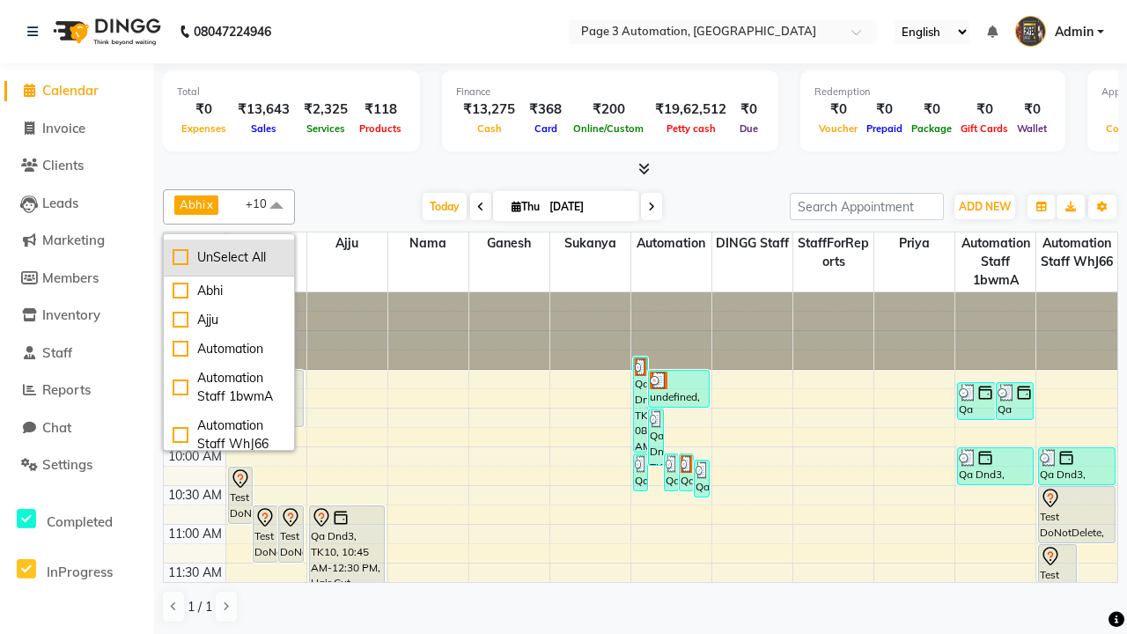
checkbox input "false"
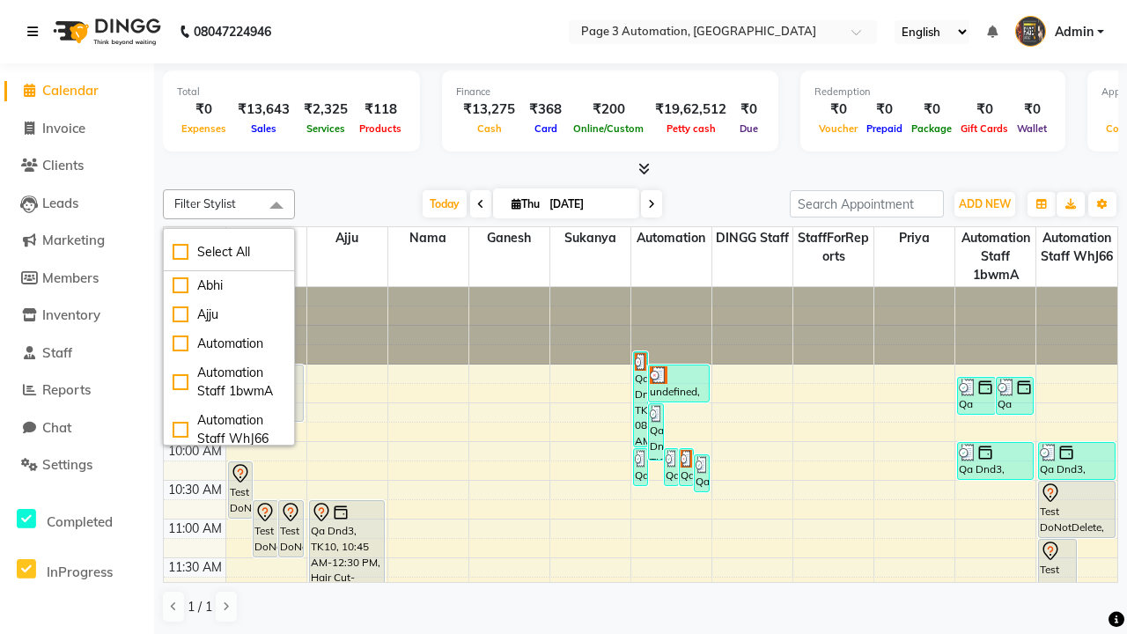
click at [276, 206] on span at bounding box center [276, 205] width 35 height 33
click at [36, 32] on icon at bounding box center [32, 32] width 11 height 12
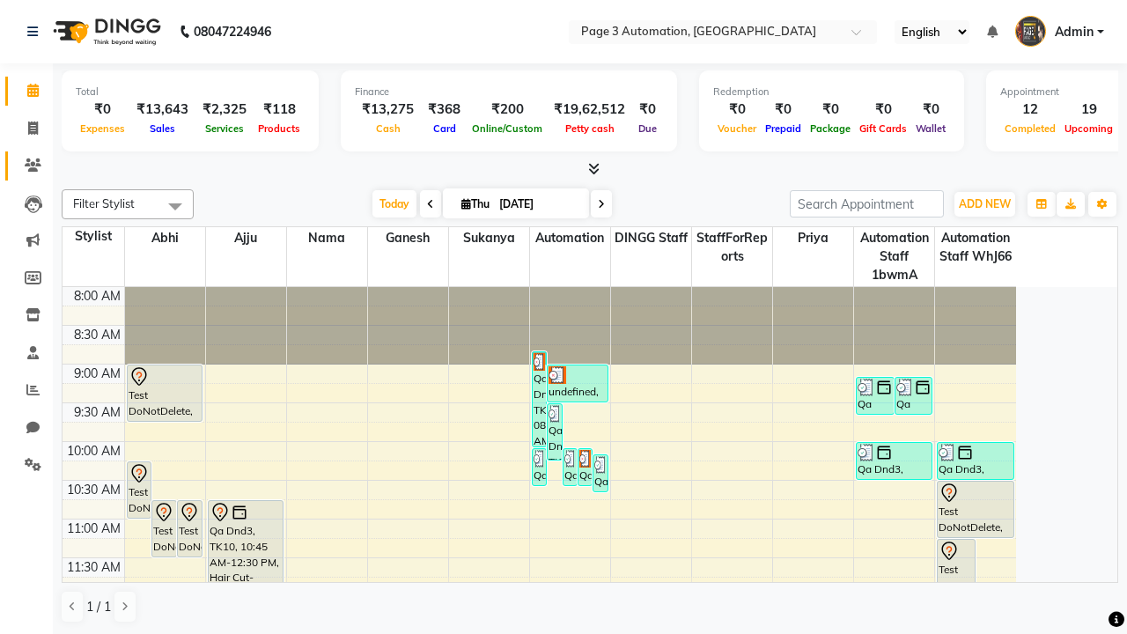
click at [26, 166] on icon at bounding box center [33, 164] width 17 height 13
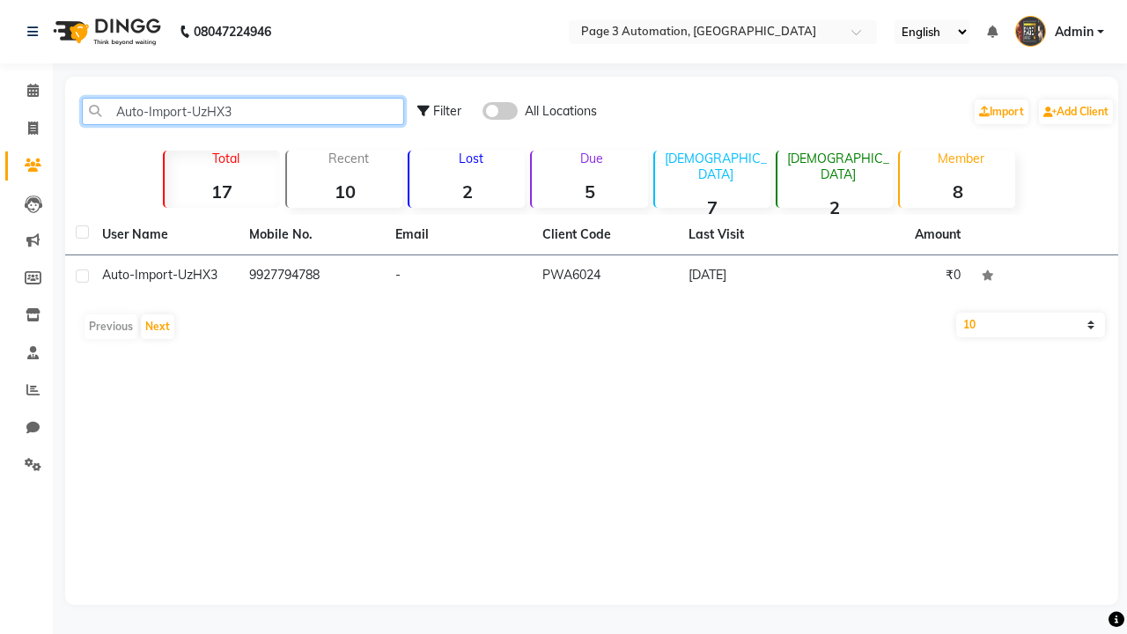
type input "Auto-Import-UzHX3"
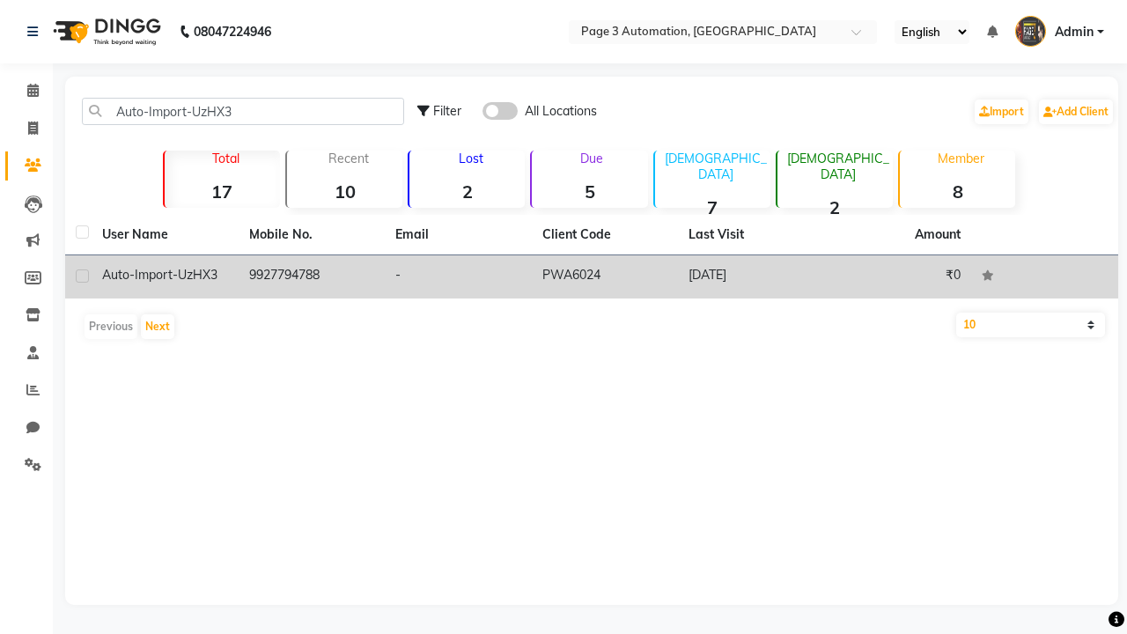
click at [592, 276] on td "PWA6024" at bounding box center [605, 276] width 147 height 43
